Goal: Task Accomplishment & Management: Manage account settings

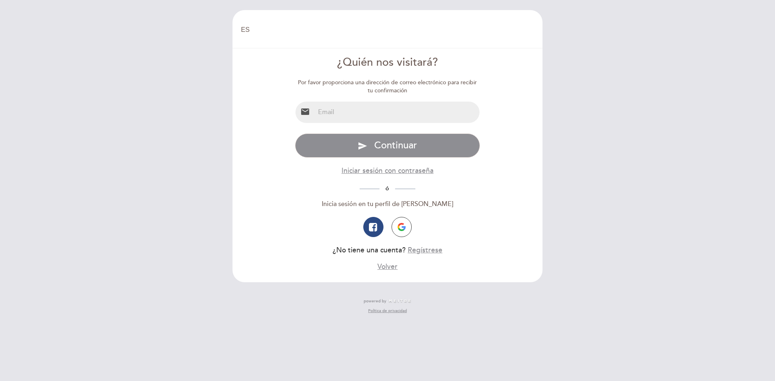
select select "es"
click at [362, 114] on input "email" at bounding box center [397, 112] width 165 height 21
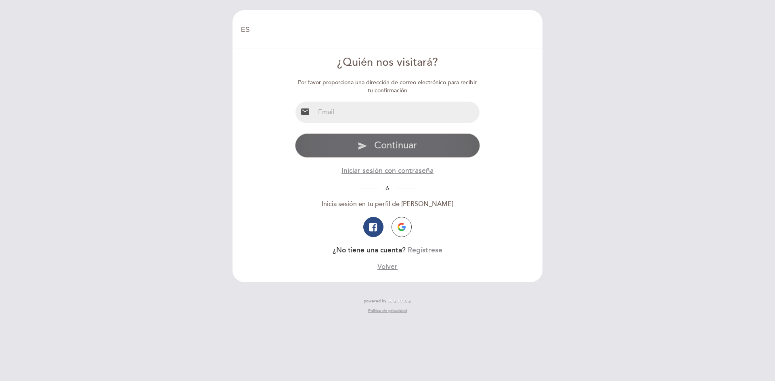
type input "[EMAIL_ADDRESS][DOMAIN_NAME]"
click at [380, 139] on button "send Continuar" at bounding box center [387, 146] width 185 height 24
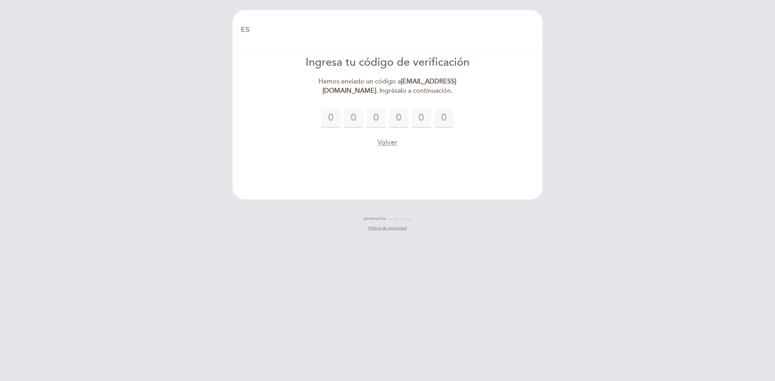
type input "5"
type input "2"
type input "4"
type input "2"
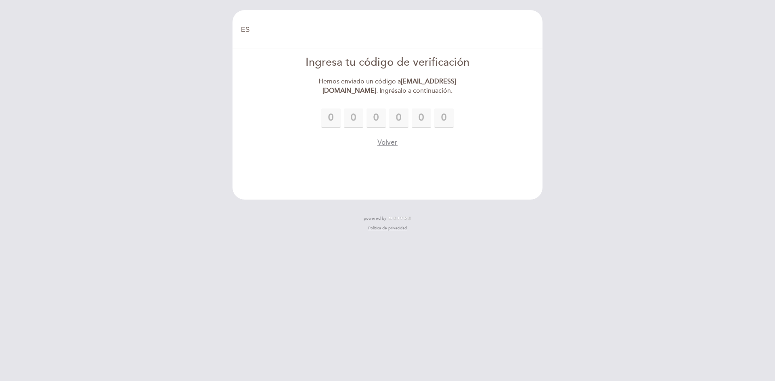
type input "5"
